Goal: Transaction & Acquisition: Purchase product/service

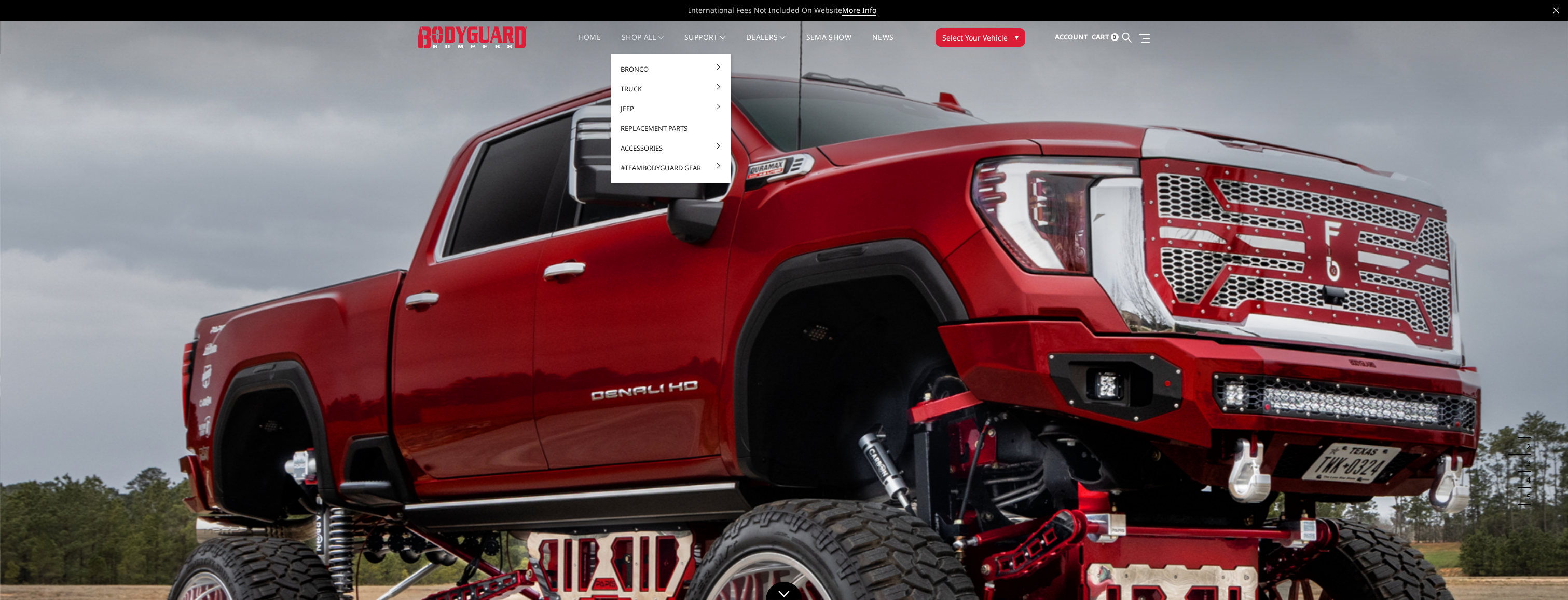
click at [651, 37] on link "shop all" at bounding box center [642, 43] width 42 height 20
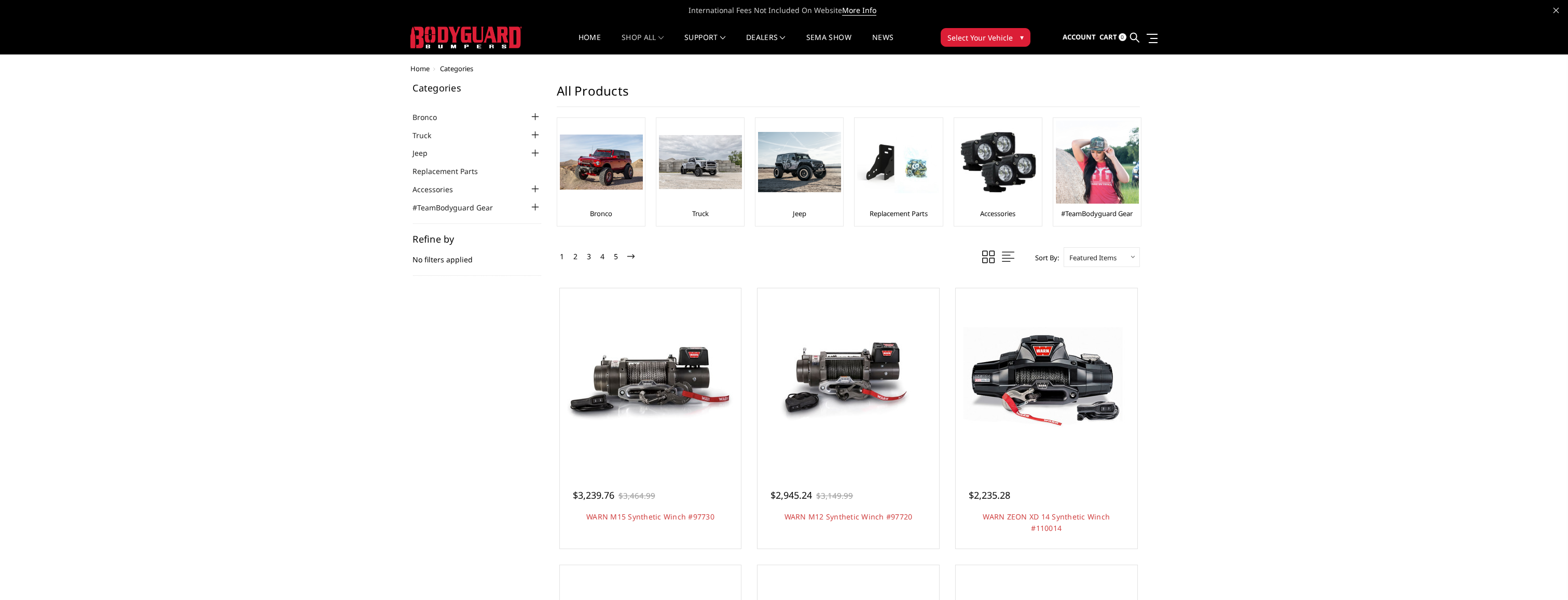
click at [532, 132] on div at bounding box center [535, 135] width 12 height 12
click at [527, 147] on link "Chevrolet" at bounding box center [480, 151] width 124 height 11
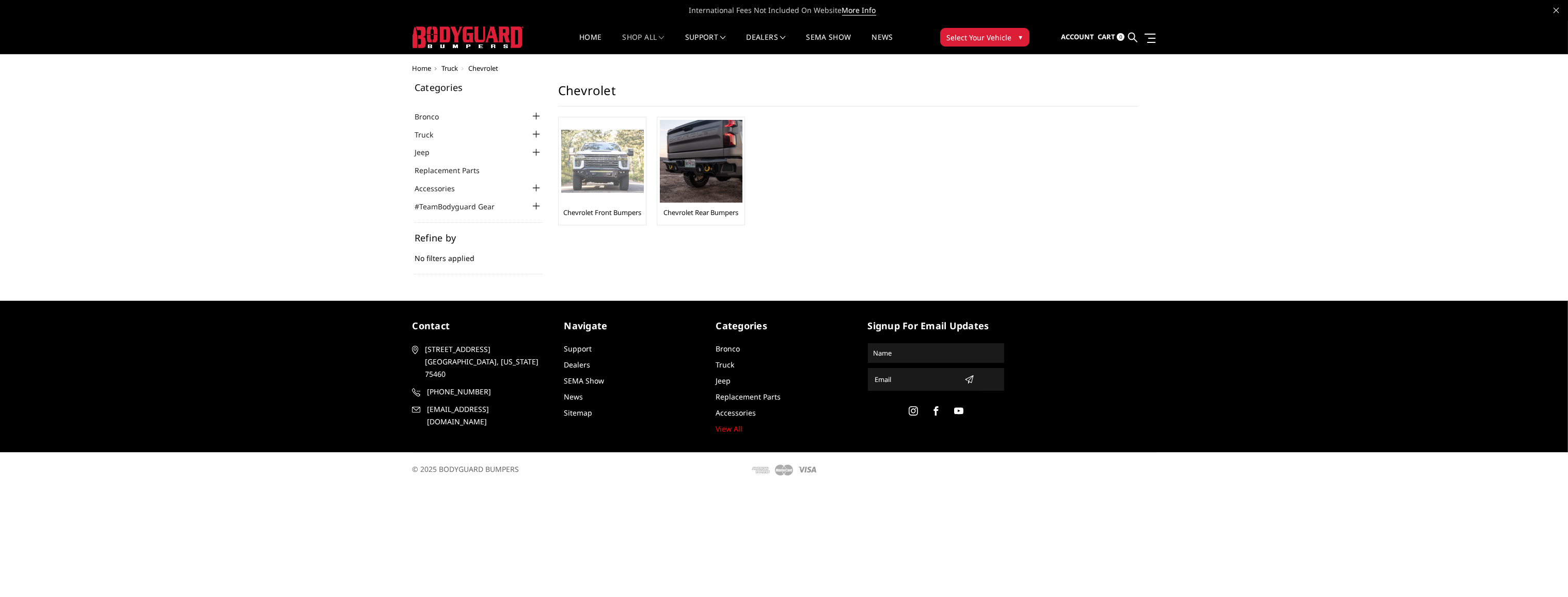
click at [597, 149] on img at bounding box center [603, 161] width 83 height 63
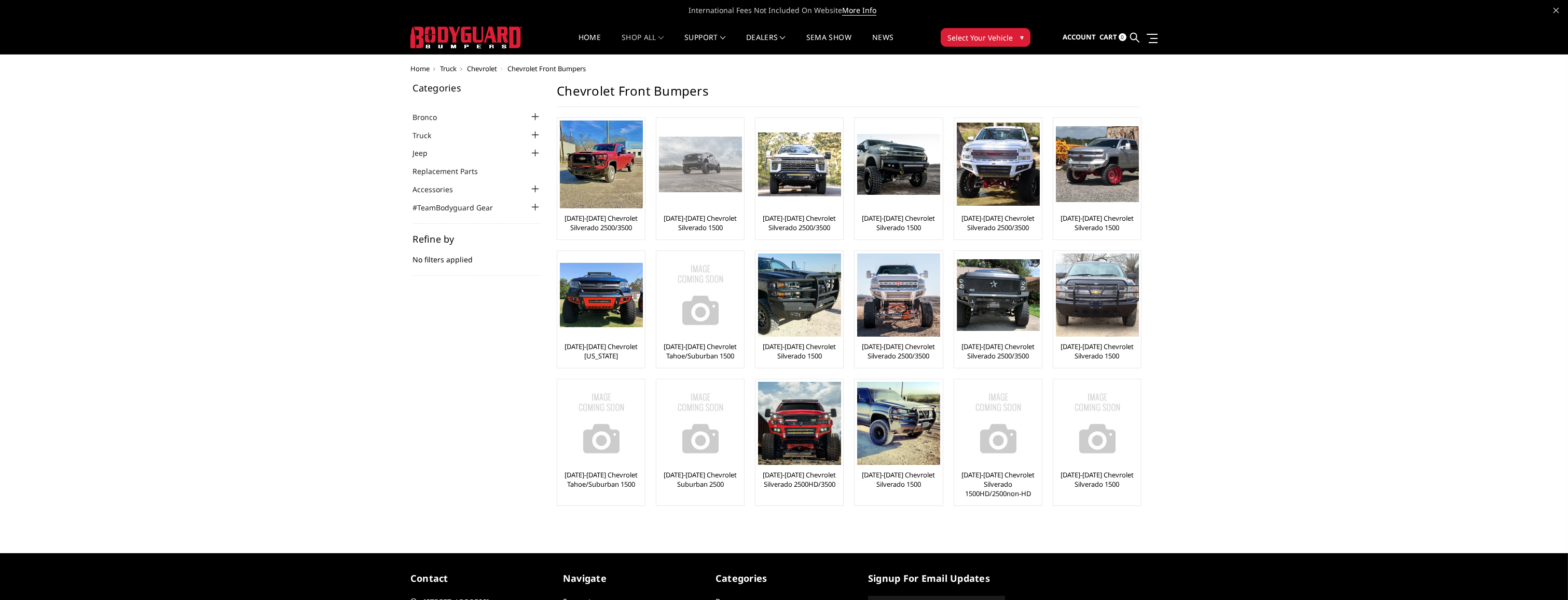
click at [708, 160] on img at bounding box center [700, 164] width 83 height 55
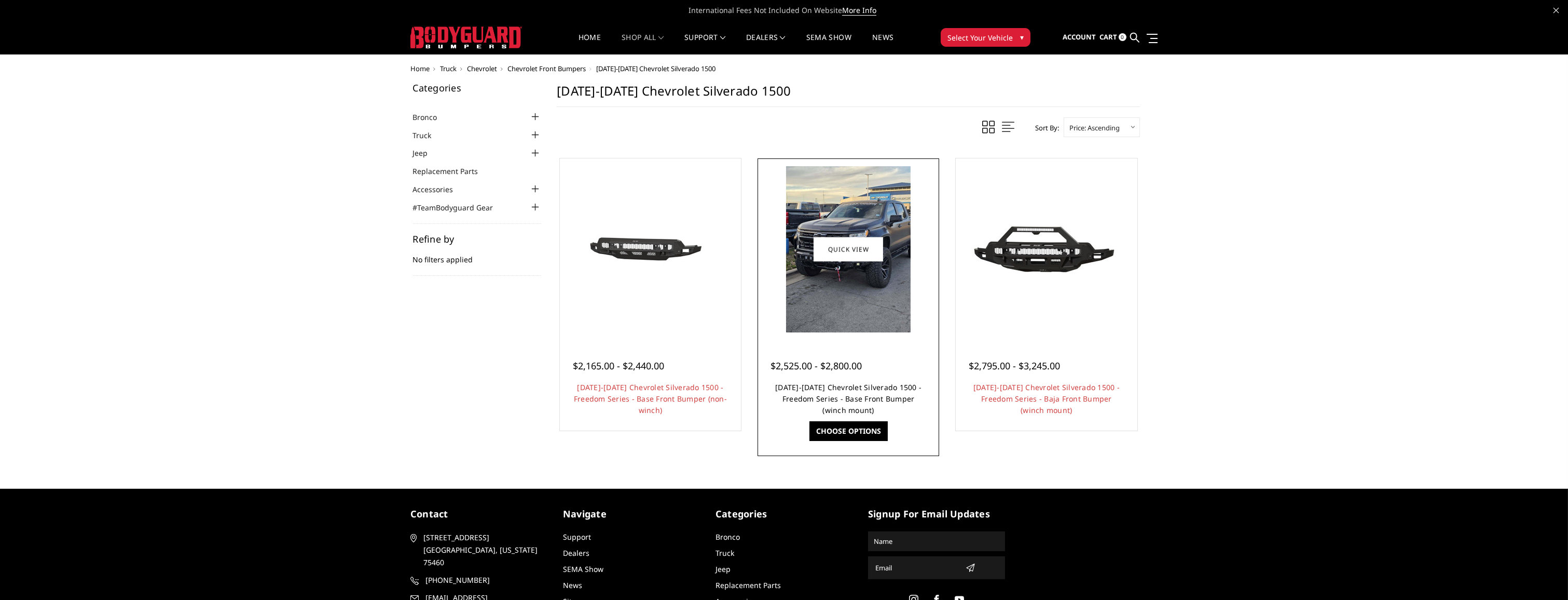
click at [854, 403] on link "2022-2025 Chevrolet Silverado 1500 - Freedom Series - Base Front Bumper (winch …" at bounding box center [848, 398] width 146 height 32
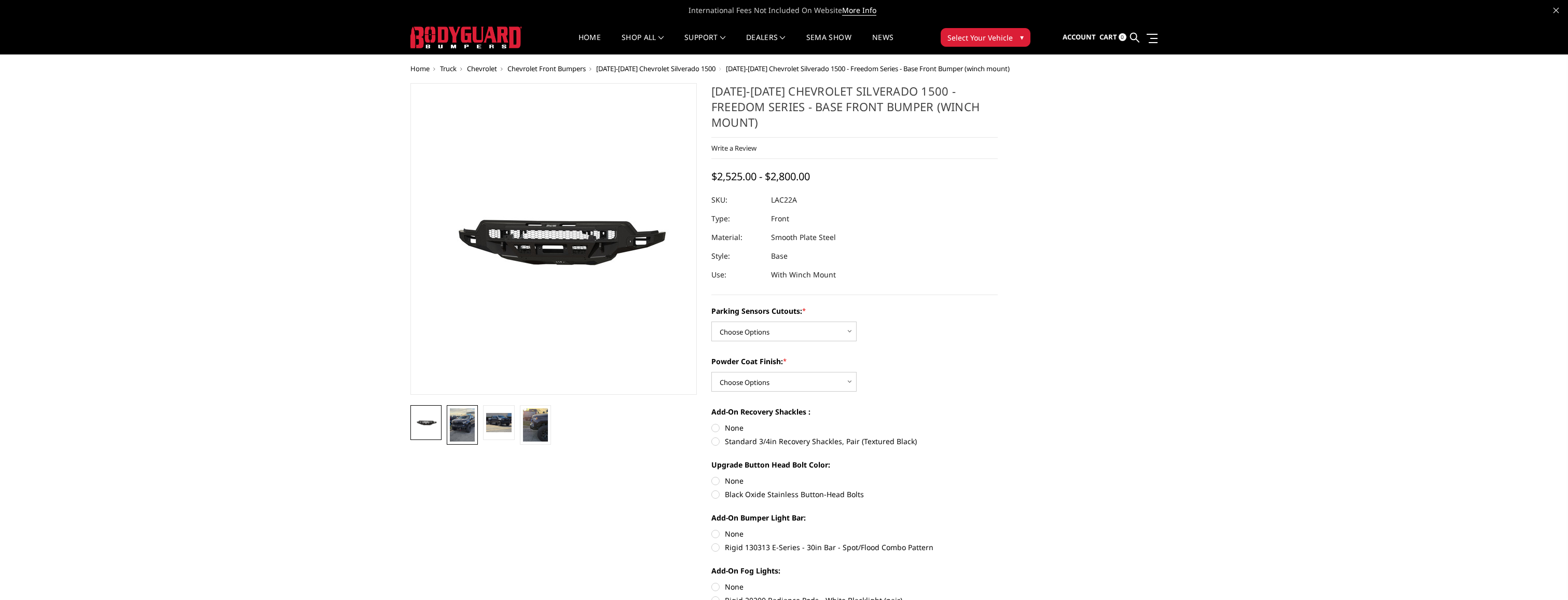
click at [458, 431] on img at bounding box center [462, 425] width 25 height 33
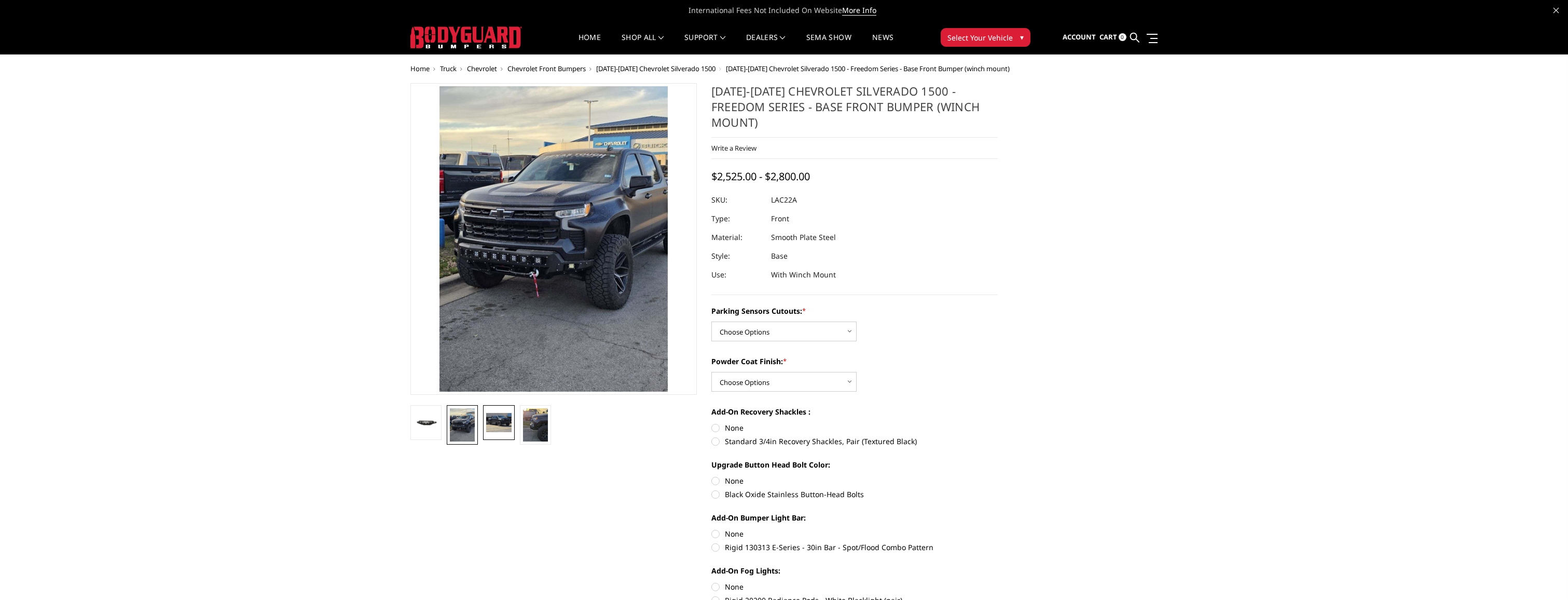
click at [505, 414] on img at bounding box center [499, 422] width 25 height 19
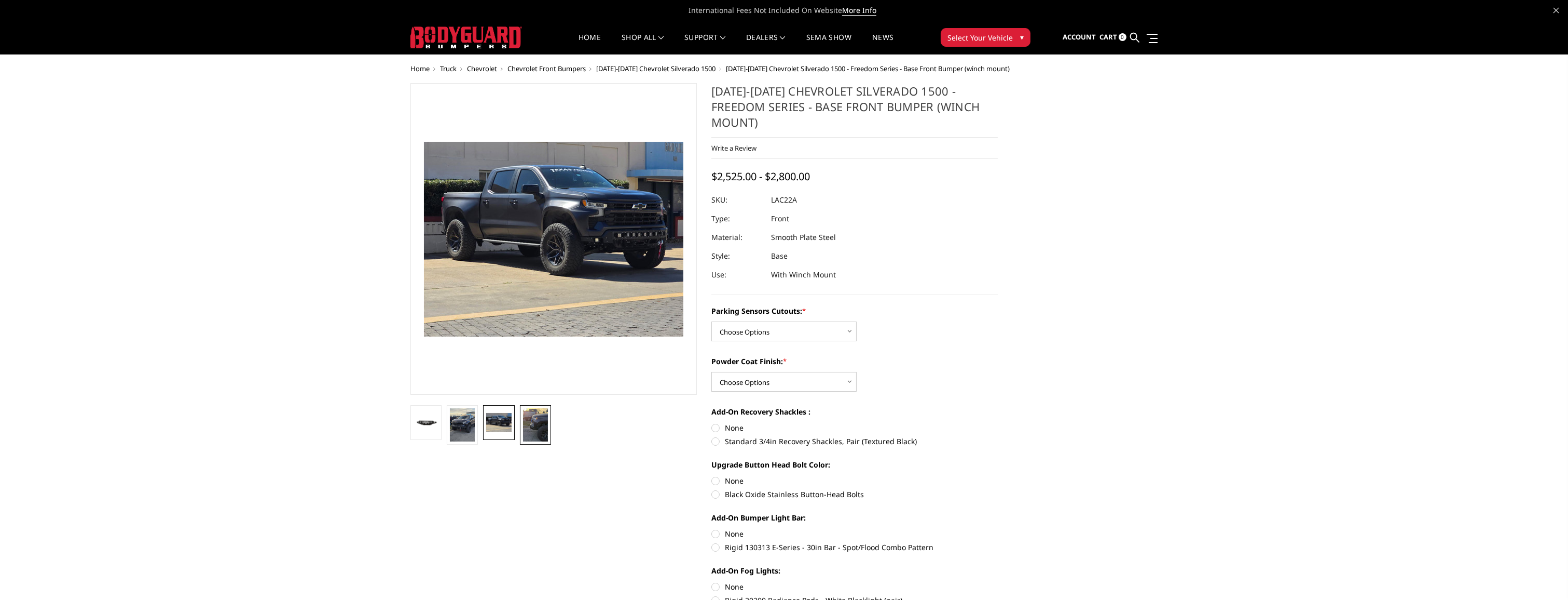
click at [531, 416] on img at bounding box center [535, 425] width 25 height 33
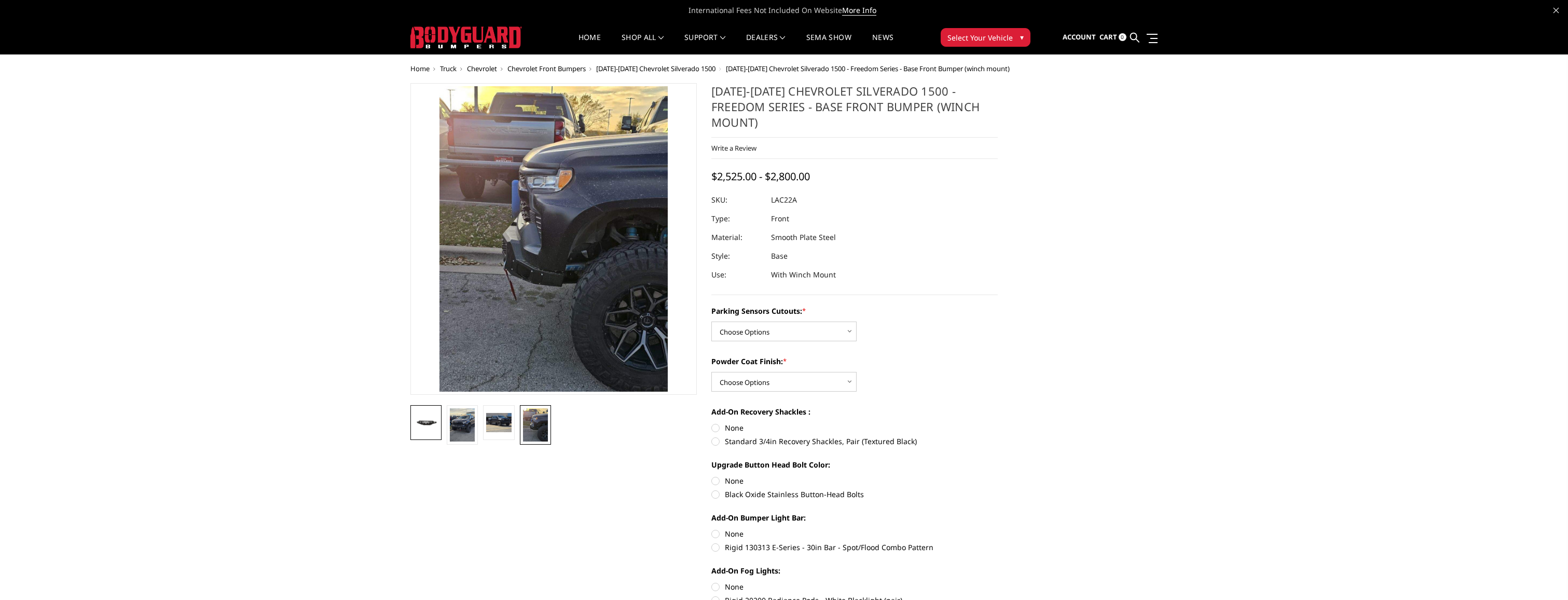
click at [429, 426] on img at bounding box center [426, 422] width 25 height 14
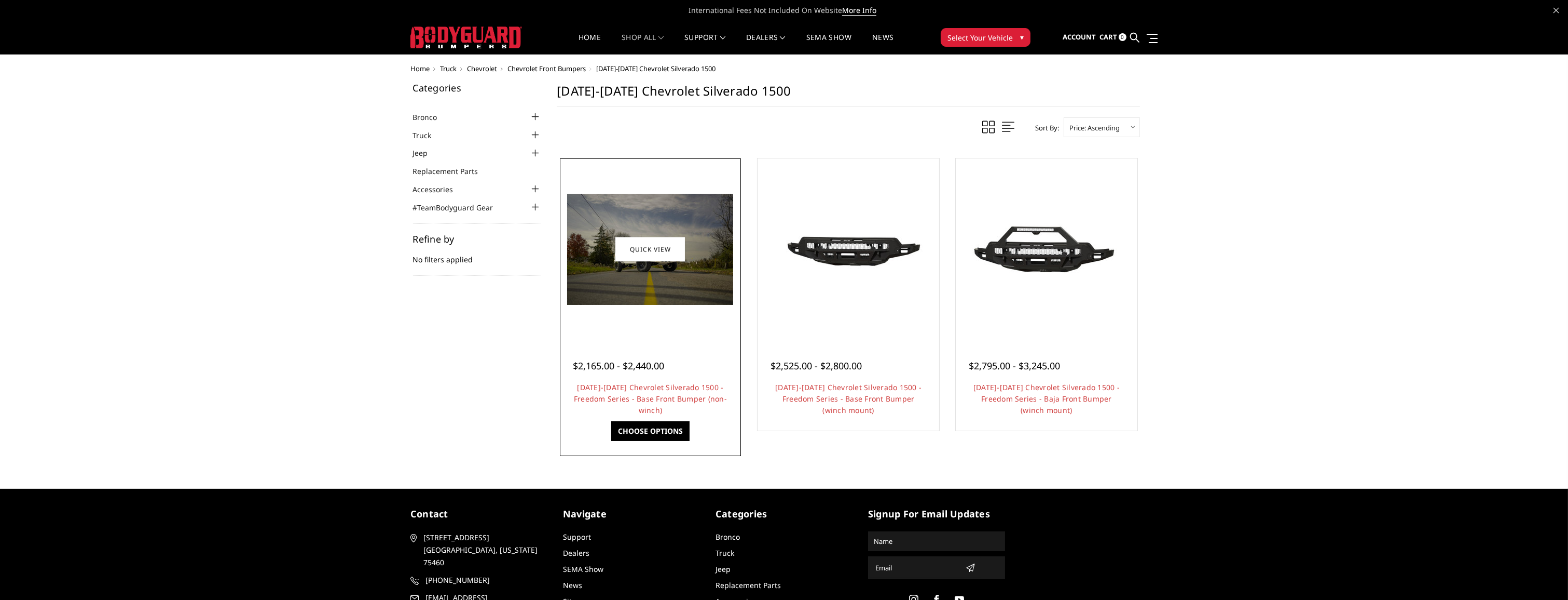
click at [660, 289] on img at bounding box center [650, 249] width 166 height 111
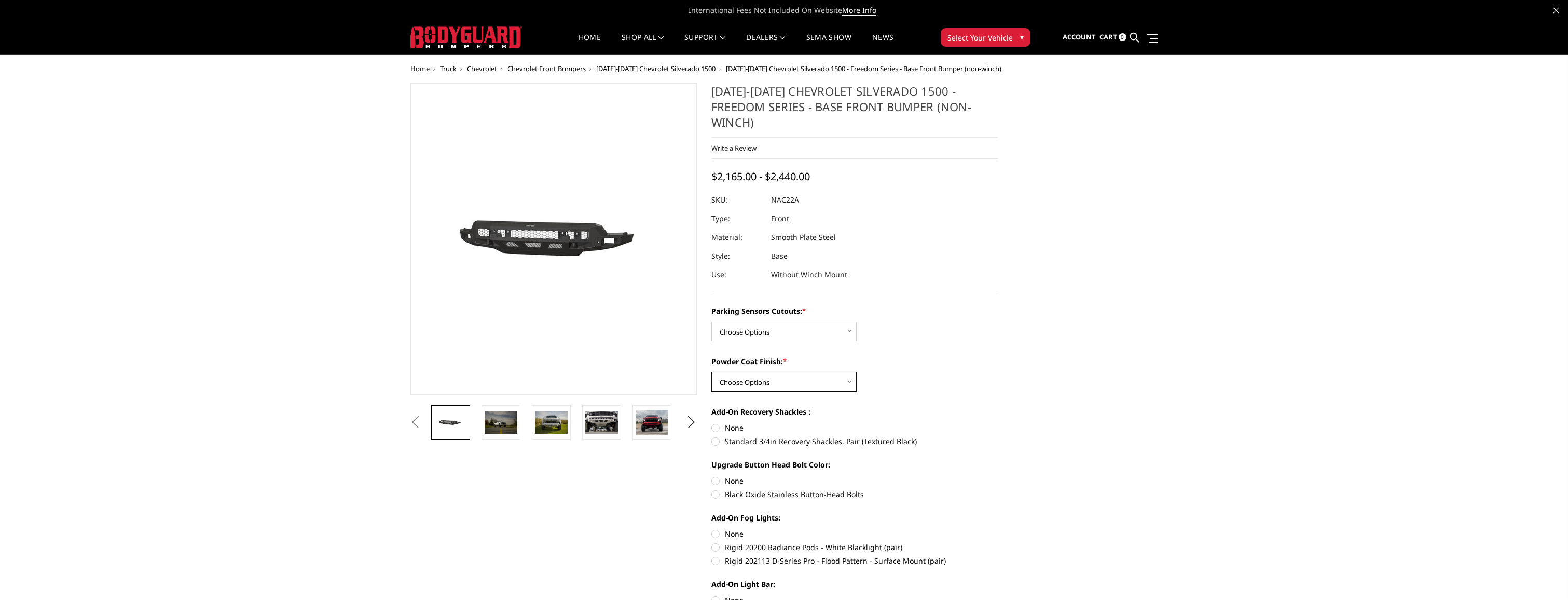
click at [842, 372] on select "Choose Options Bare Metal Textured Black Powder Coat" at bounding box center [784, 381] width 145 height 20
select select "4371"
click at [712, 372] on select "Choose Options Bare Metal Textured Black Powder Coat" at bounding box center [784, 381] width 145 height 20
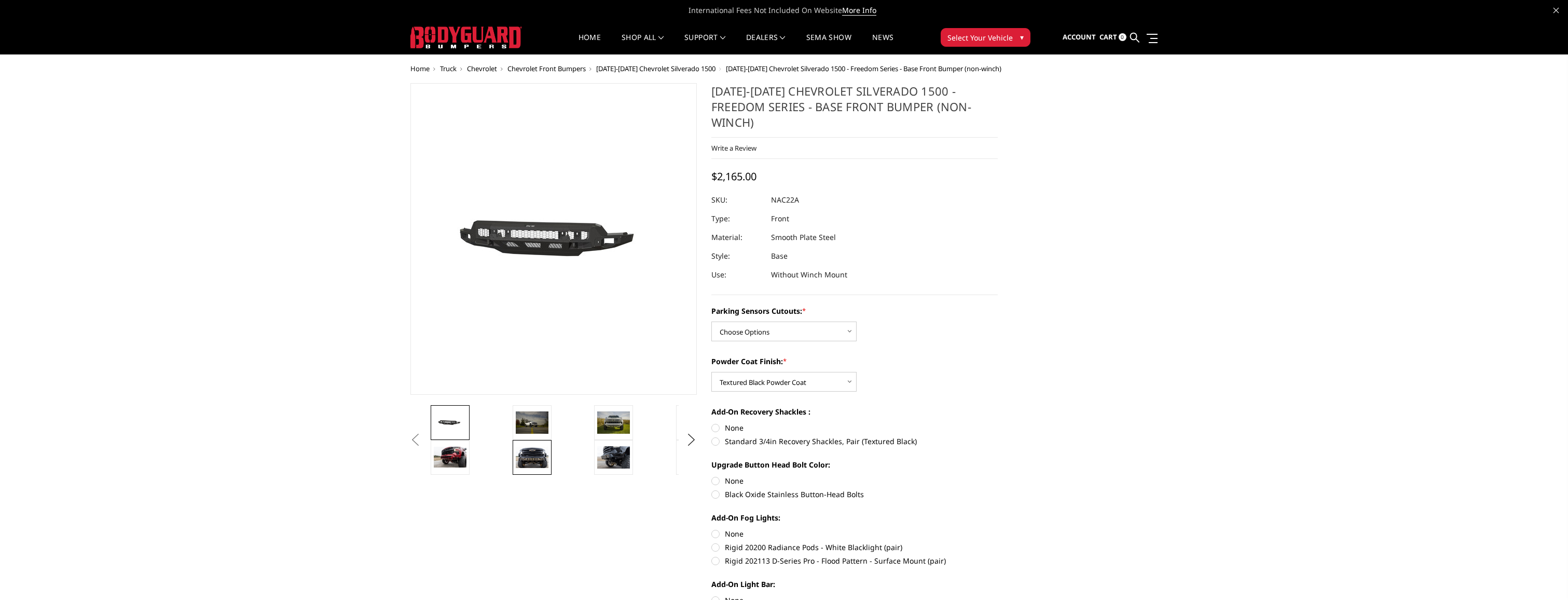
click at [552, 457] on li at bounding box center [551, 457] width 82 height 35
click at [541, 457] on img at bounding box center [532, 457] width 32 height 22
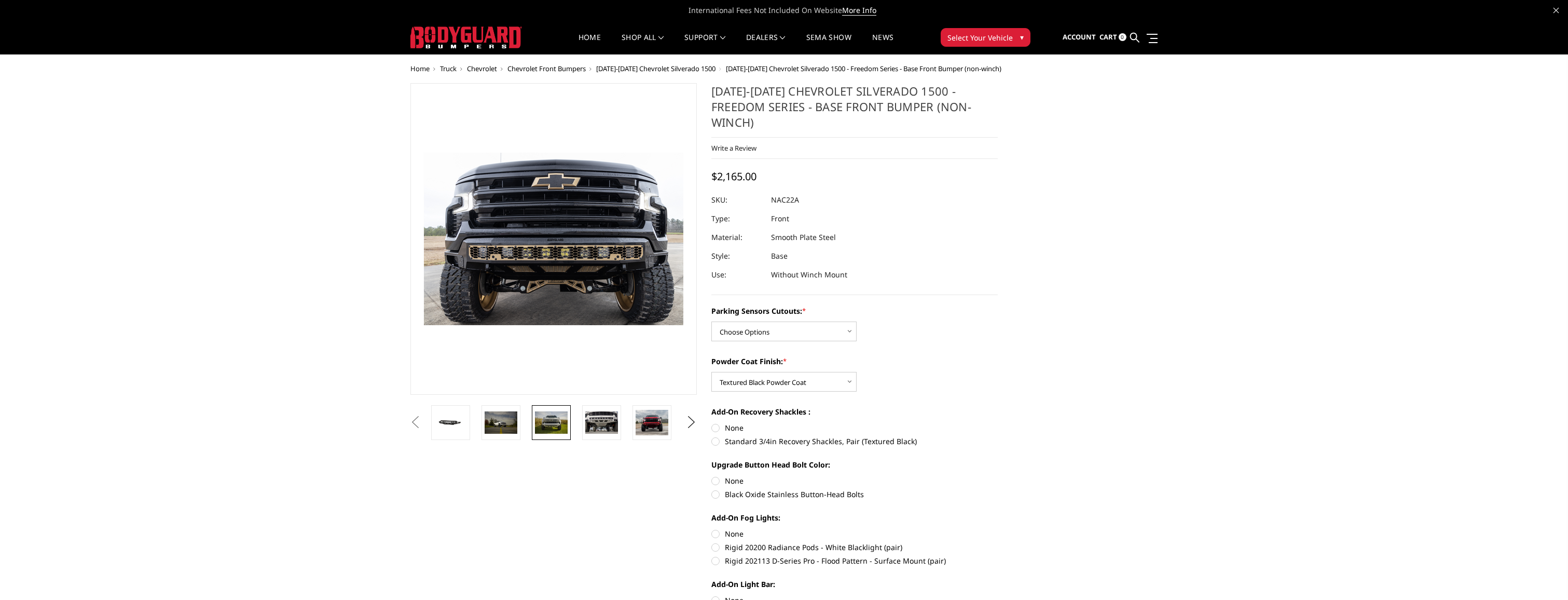
click at [554, 422] on img at bounding box center [551, 422] width 32 height 22
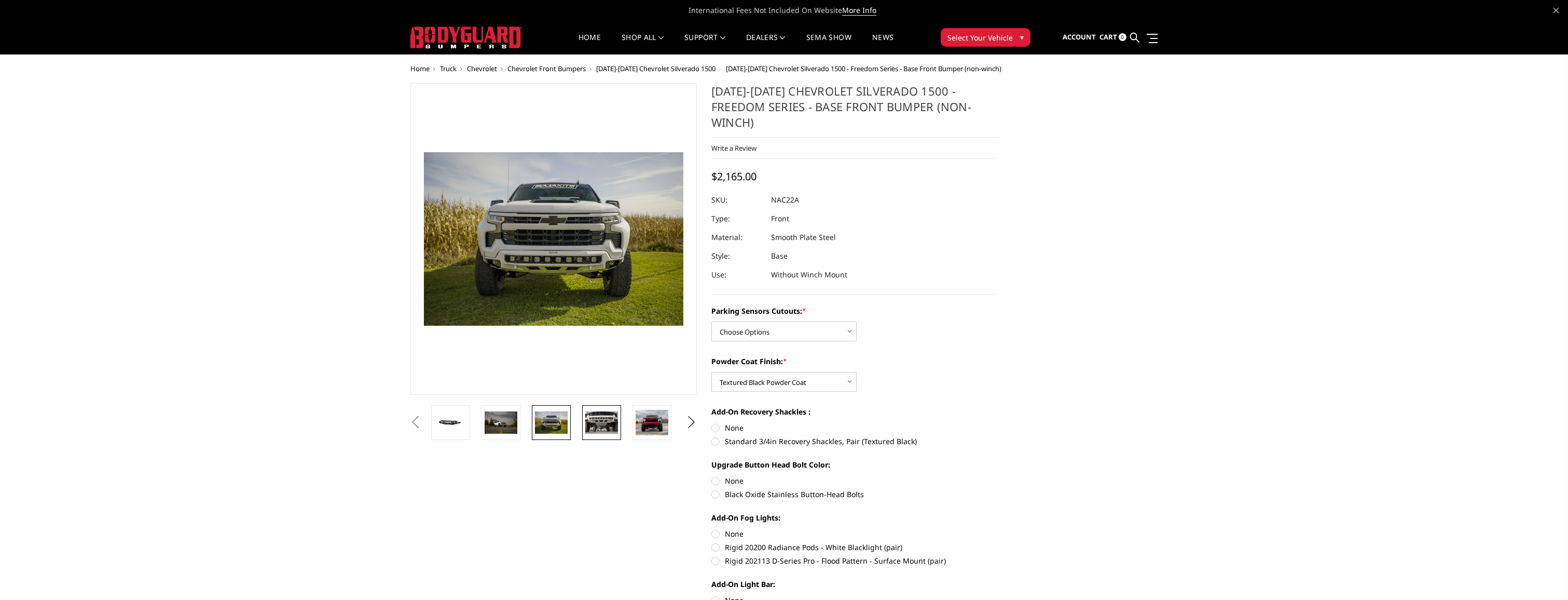
click at [602, 421] on img at bounding box center [601, 422] width 32 height 22
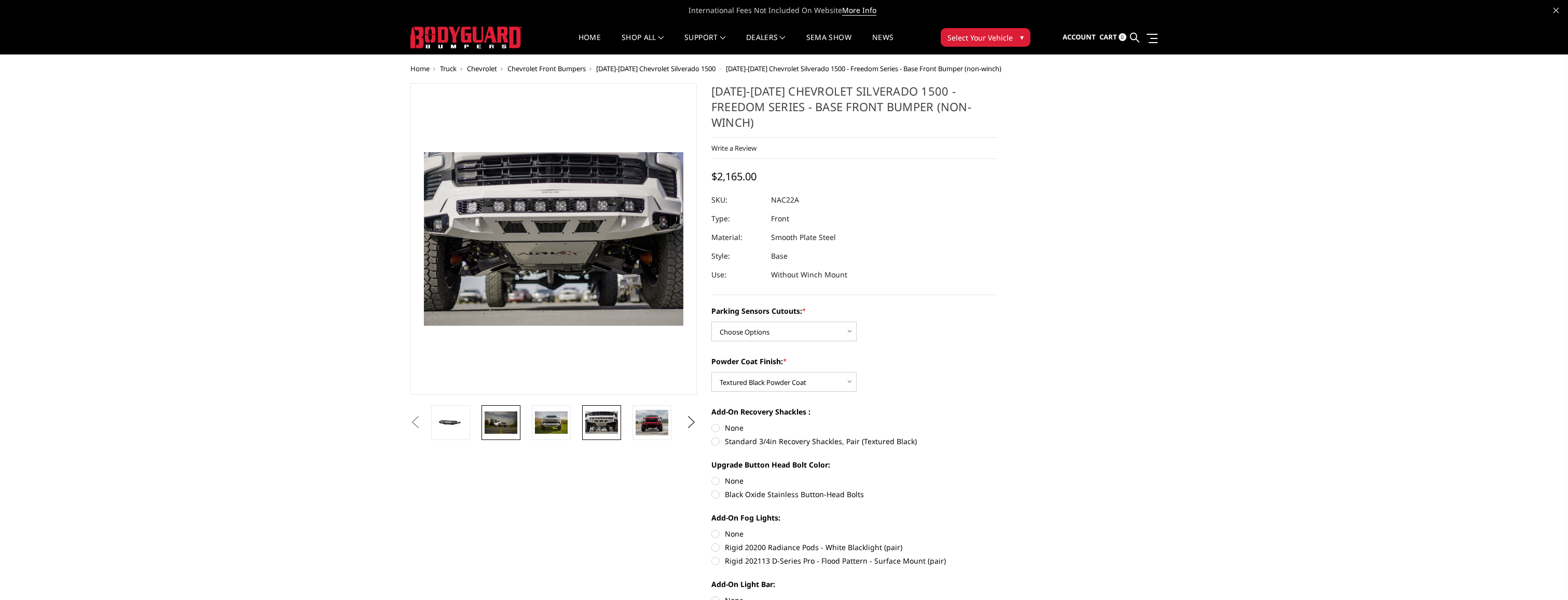
click at [504, 416] on img at bounding box center [500, 422] width 32 height 22
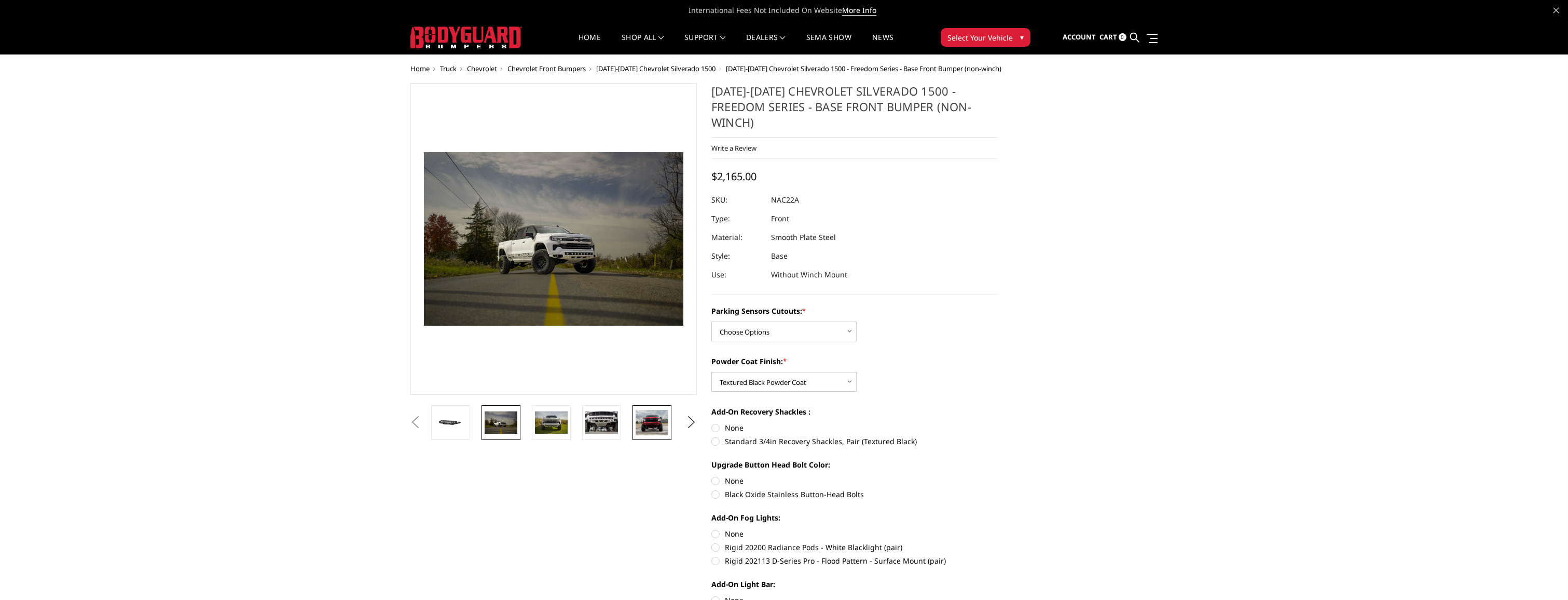
click at [642, 419] on img at bounding box center [652, 422] width 32 height 26
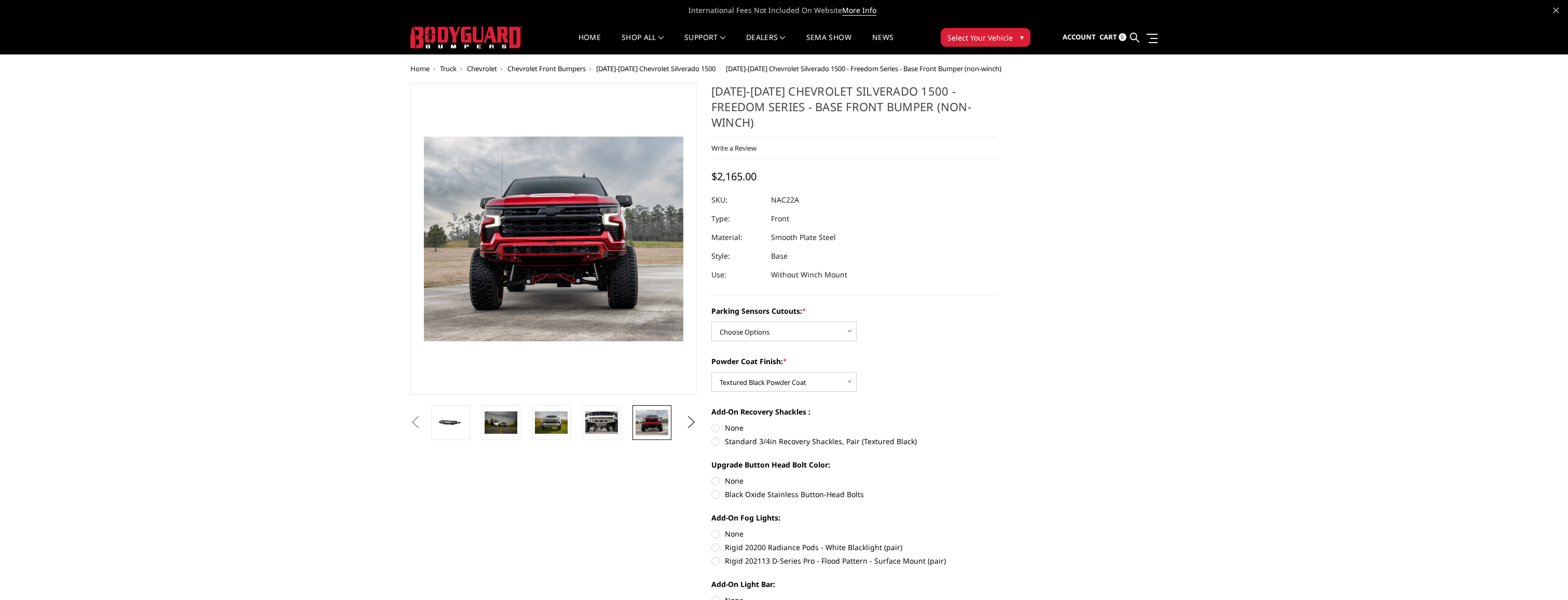
drag, startPoint x: 642, startPoint y: 419, endPoint x: 639, endPoint y: 484, distance: 65.1
click at [693, 419] on button "Next" at bounding box center [691, 422] width 15 height 15
click at [644, 421] on img at bounding box center [652, 422] width 32 height 20
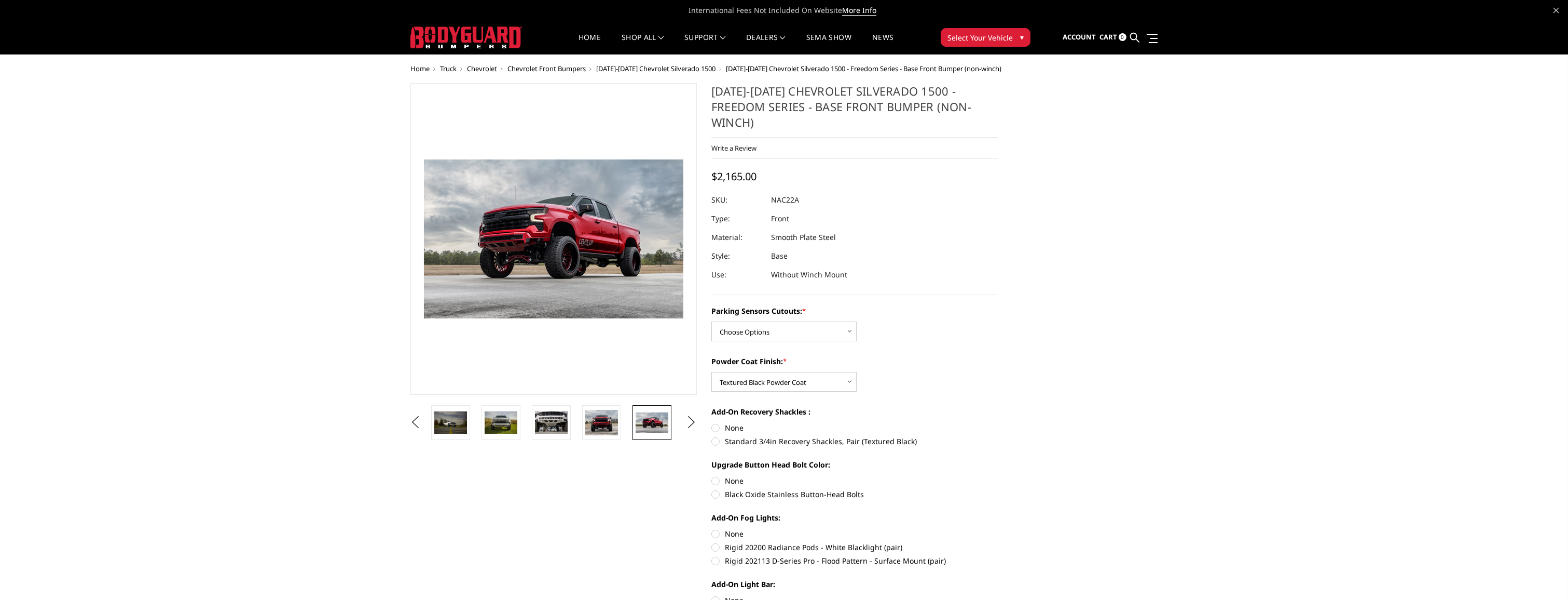
click at [678, 67] on span "[DATE]-[DATE] Chevrolet Silverado 1500" at bounding box center [656, 68] width 119 height 9
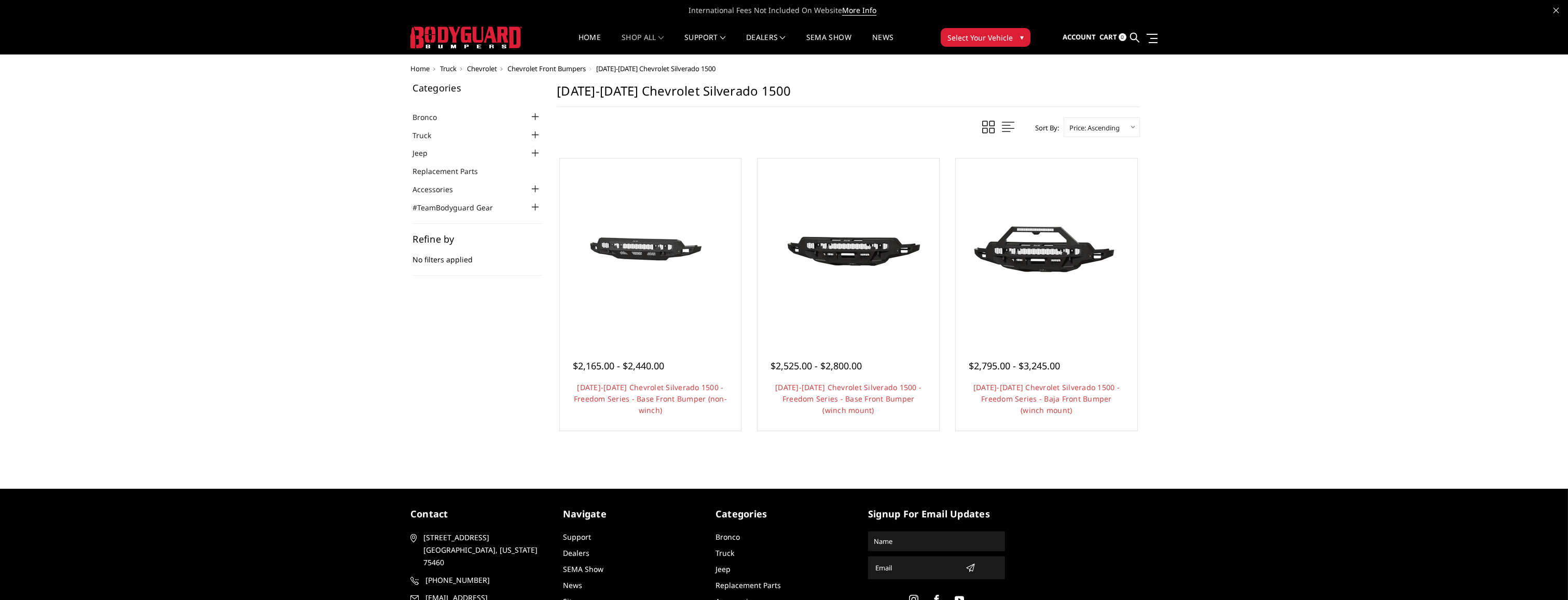
click at [480, 70] on span "Chevrolet" at bounding box center [481, 68] width 30 height 9
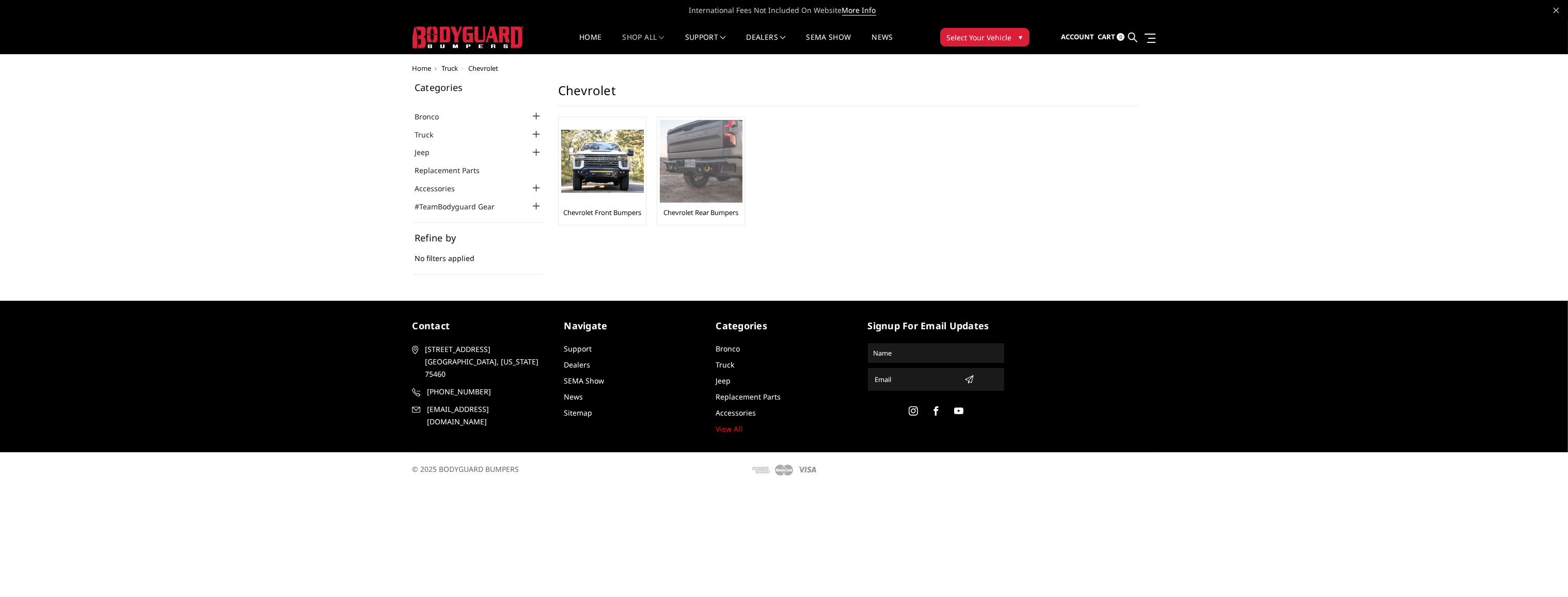
click at [701, 152] on img at bounding box center [701, 161] width 83 height 83
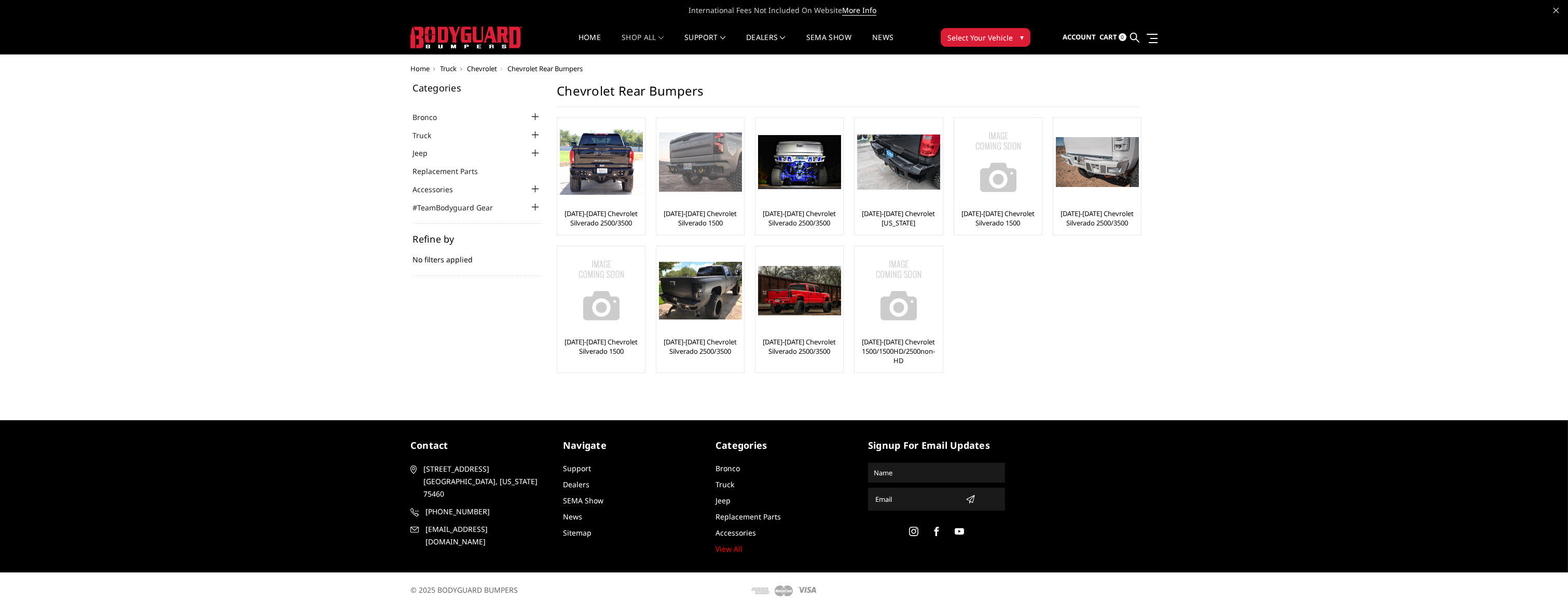
click at [696, 162] on img at bounding box center [700, 162] width 83 height 59
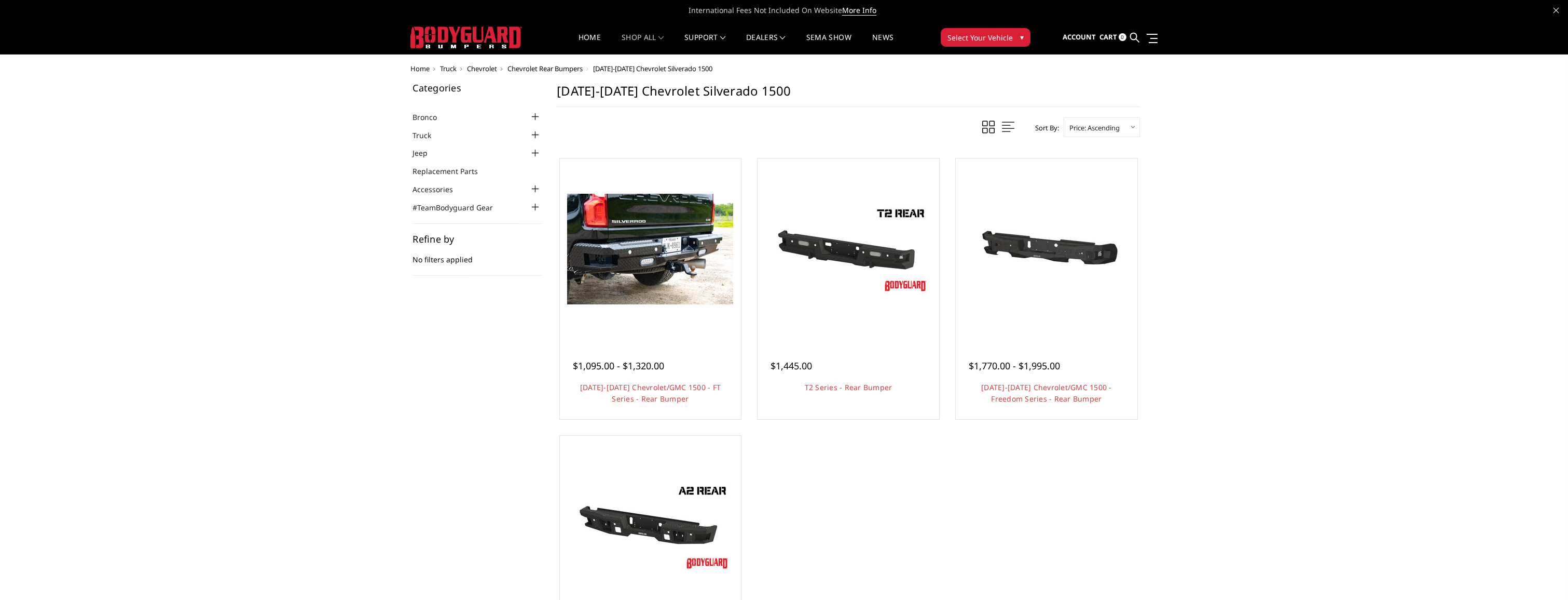
drag, startPoint x: 1246, startPoint y: 389, endPoint x: 1188, endPoint y: 317, distance: 92.5
click at [1186, 296] on div "Home Truck Chevrolet Chevrolet Rear Bumpers [DATE]-[DATE] Chevrolet Silverado 1…" at bounding box center [784, 391] width 1568 height 651
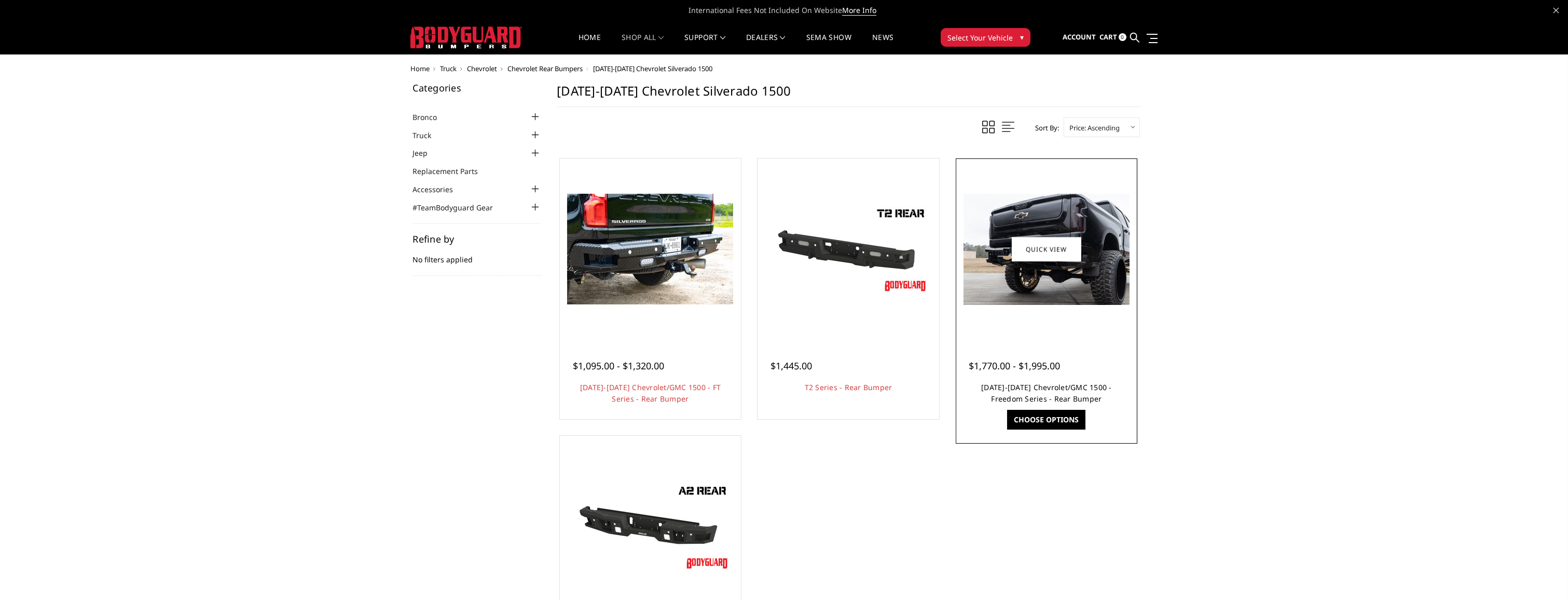
click at [1062, 386] on link "[DATE]-[DATE] Chevrolet/GMC 1500 - Freedom Series - Rear Bumper" at bounding box center [1047, 392] width 131 height 21
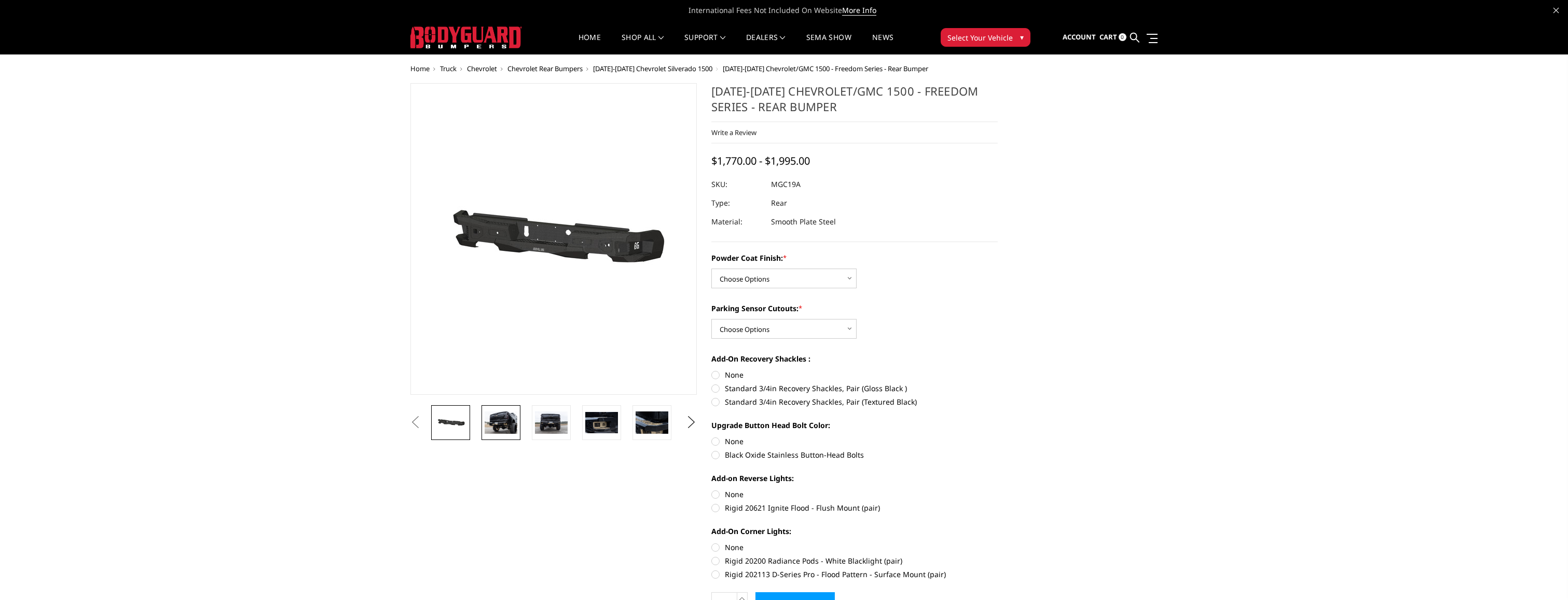
click at [505, 427] on img at bounding box center [500, 422] width 32 height 22
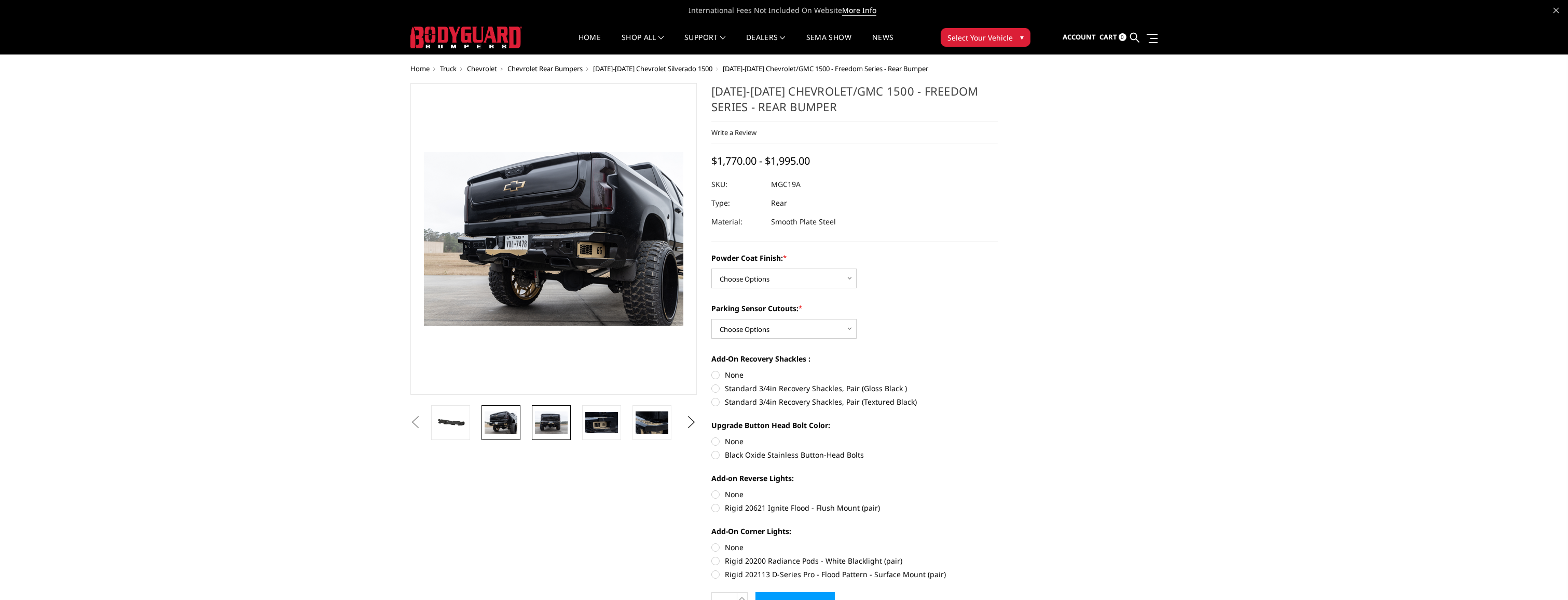
click at [544, 421] on img at bounding box center [551, 422] width 32 height 22
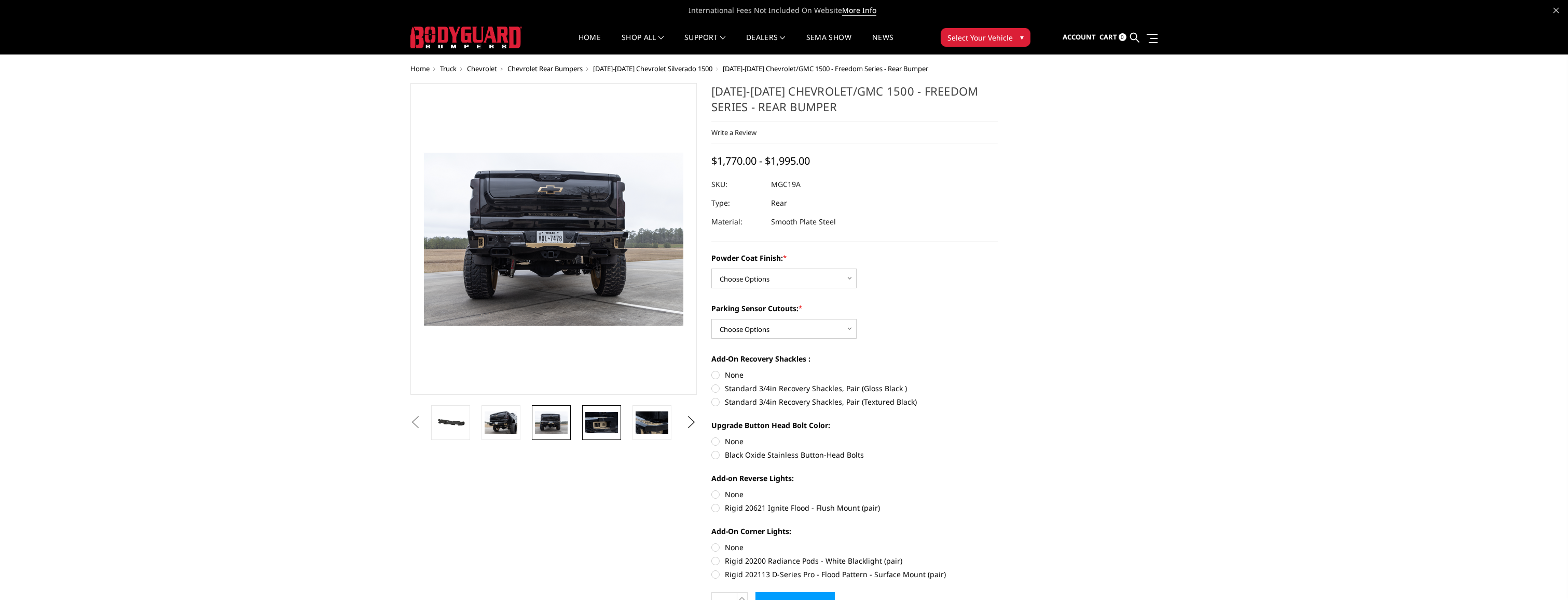
click at [593, 411] on link at bounding box center [602, 422] width 39 height 35
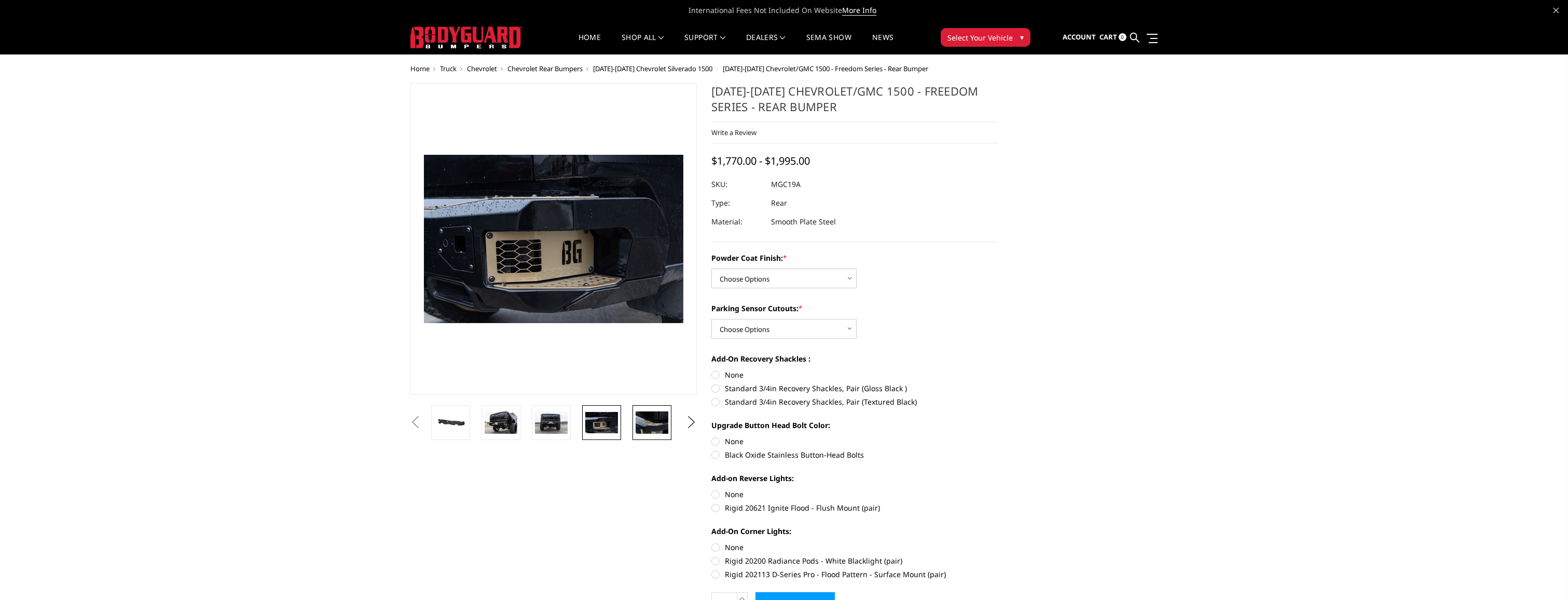
click at [647, 421] on img at bounding box center [652, 422] width 32 height 22
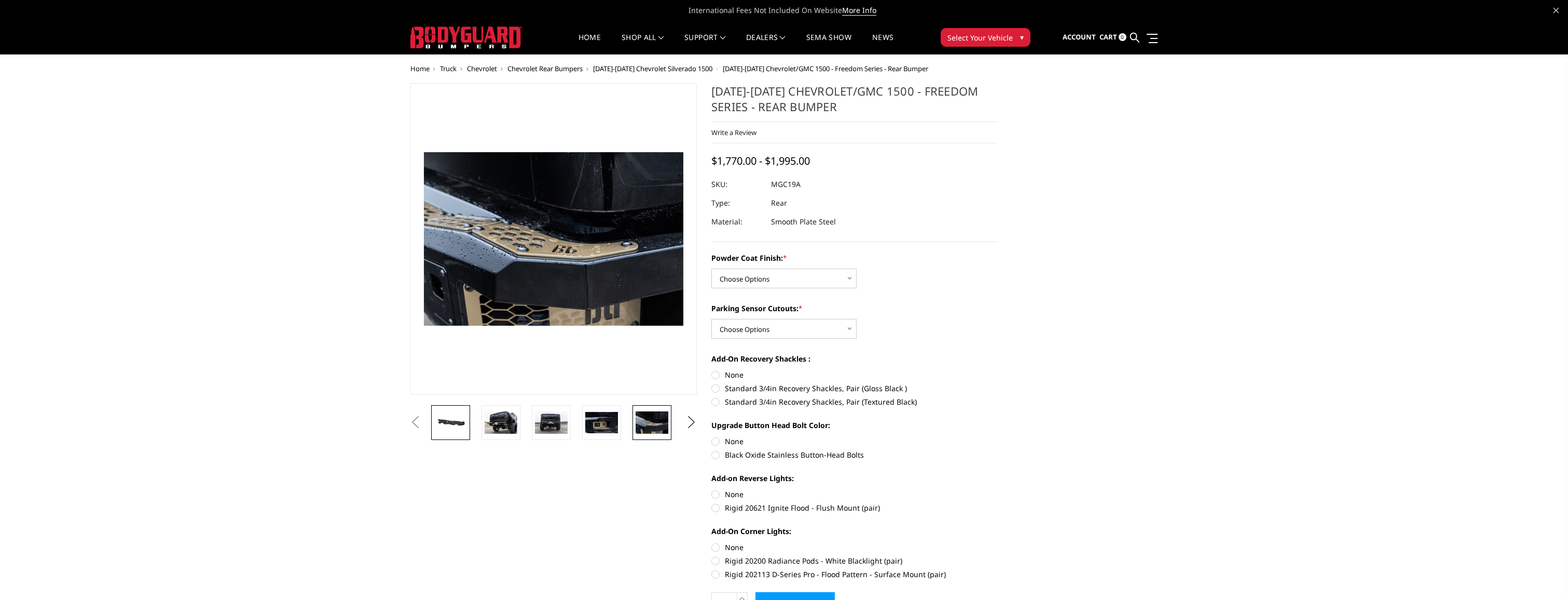
click at [459, 419] on img at bounding box center [450, 422] width 32 height 15
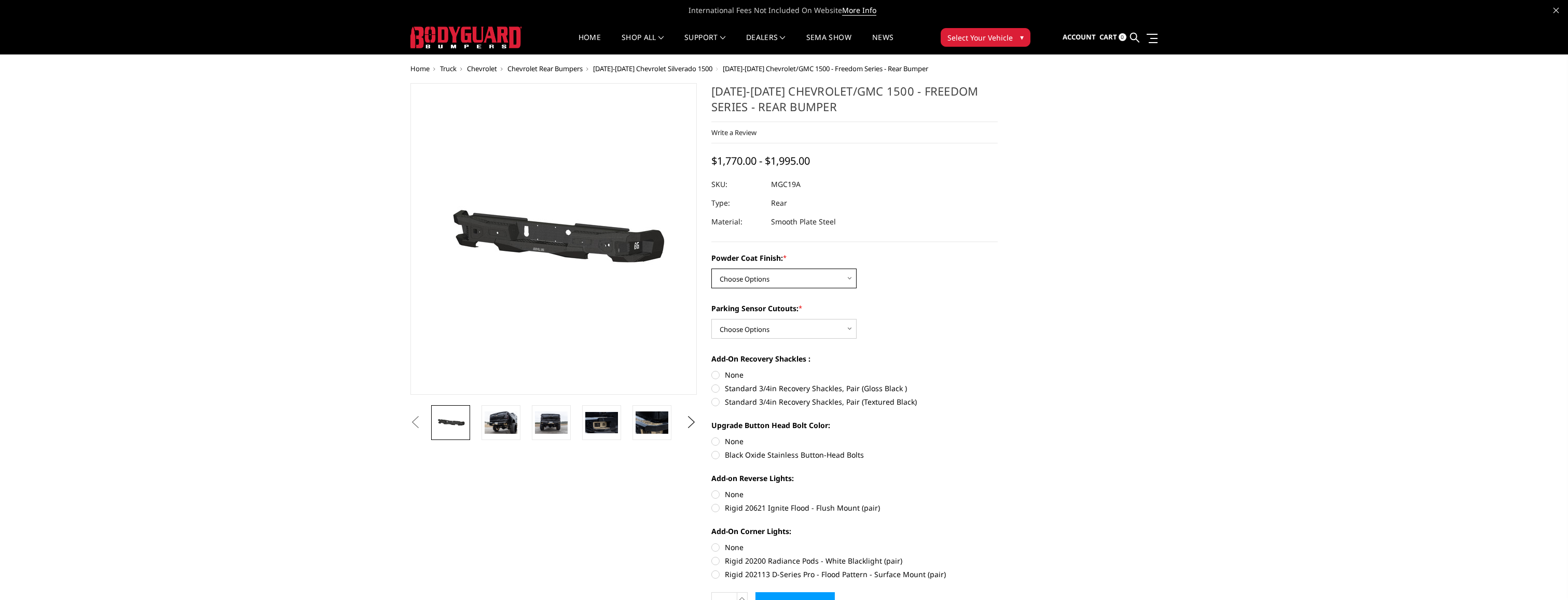
click at [808, 279] on select "Choose Options Bare Metal Textured Black Powder Coat" at bounding box center [784, 279] width 145 height 20
